Goal: Information Seeking & Learning: Learn about a topic

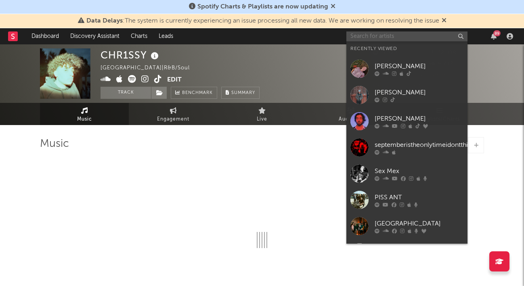
click at [386, 34] on input "text" at bounding box center [407, 37] width 121 height 10
click at [381, 69] on div "[PERSON_NAME]" at bounding box center [419, 66] width 89 height 10
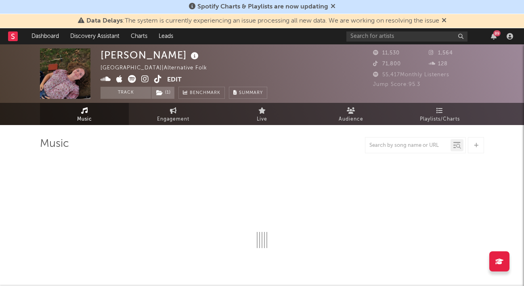
select select "1w"
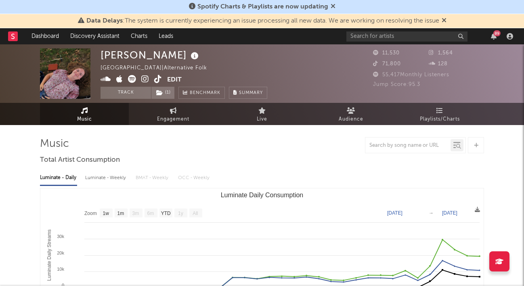
click at [180, 118] on span "Engagement" at bounding box center [173, 120] width 32 height 10
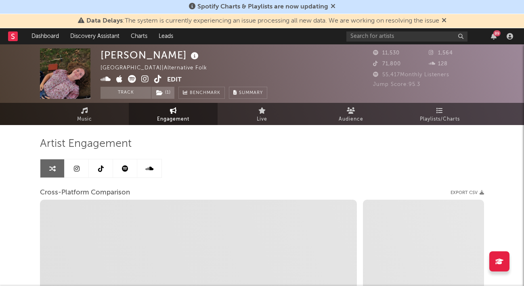
select select "1w"
click at [119, 164] on link at bounding box center [125, 169] width 24 height 18
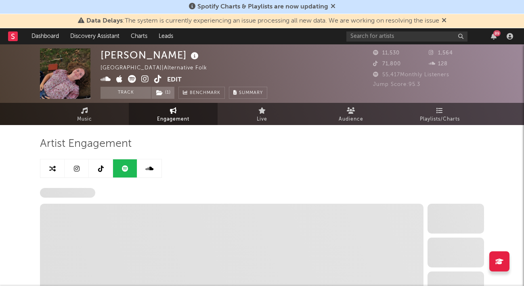
select select "6m"
select select "1w"
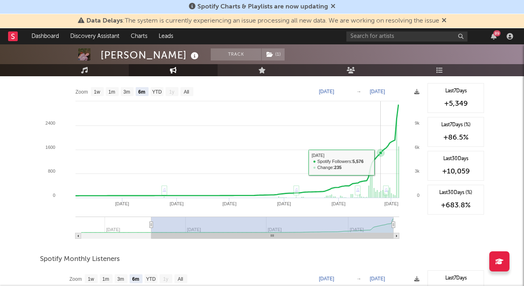
scroll to position [121, 0]
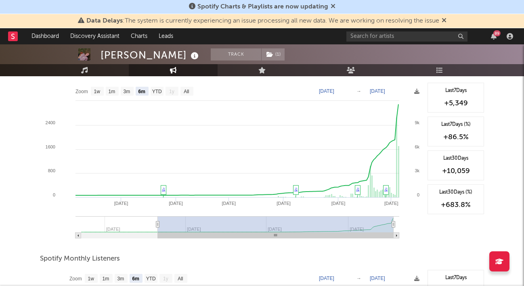
type input "[DATE]"
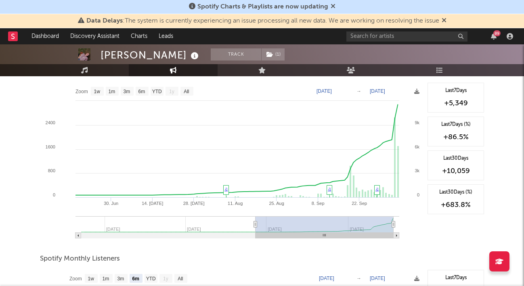
select select "3m"
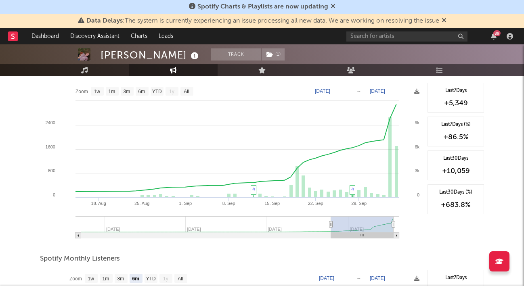
type input "[DATE]"
select select "1m"
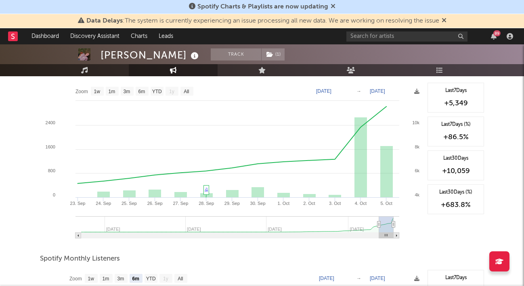
type input "[DATE]"
drag, startPoint x: 152, startPoint y: 224, endPoint x: 379, endPoint y: 219, distance: 227.5
click at [379, 219] on g at bounding box center [238, 228] width 324 height 22
